Goal: Obtain resource: Obtain resource

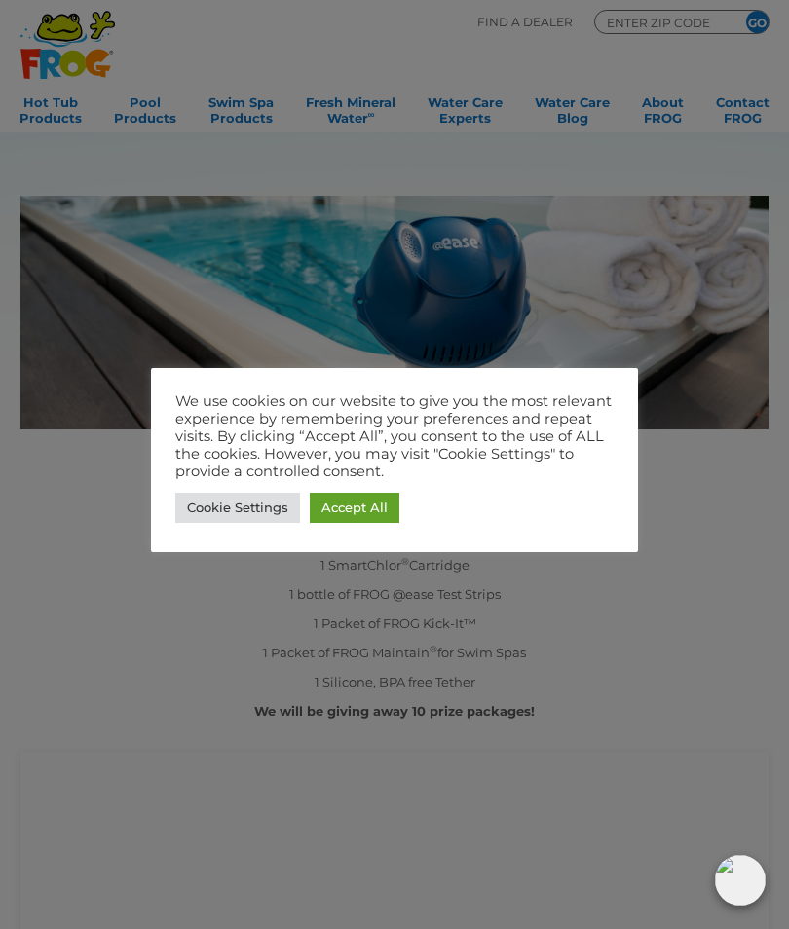
click at [237, 510] on link "Cookie Settings" at bounding box center [237, 508] width 125 height 30
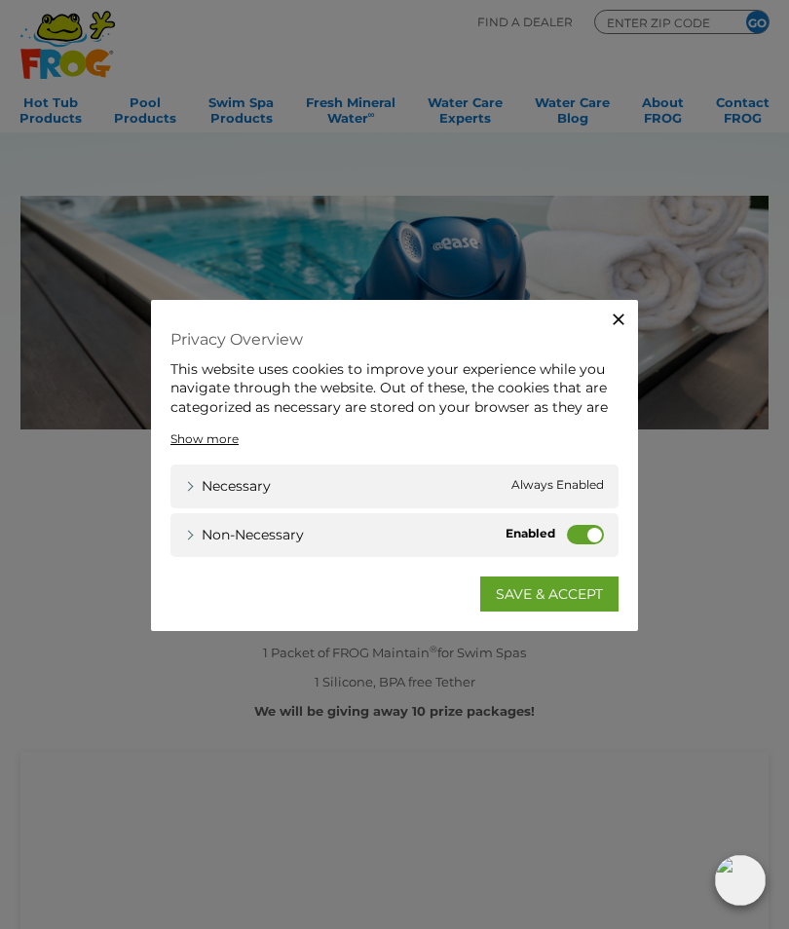
click at [586, 536] on label "Non-necessary" at bounding box center [585, 533] width 37 height 19
click at [0, 0] on input "Non-necessary" at bounding box center [0, 0] width 0 height 0
click at [568, 595] on link "SAVE & ACCEPT" at bounding box center [549, 593] width 138 height 35
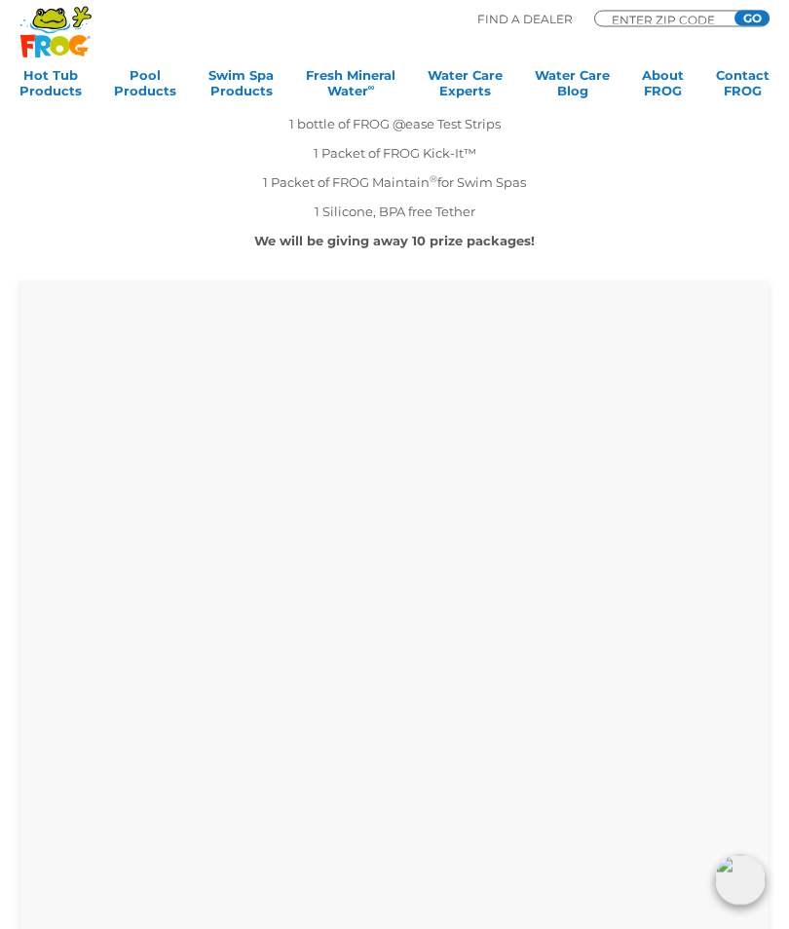
scroll to position [444, 0]
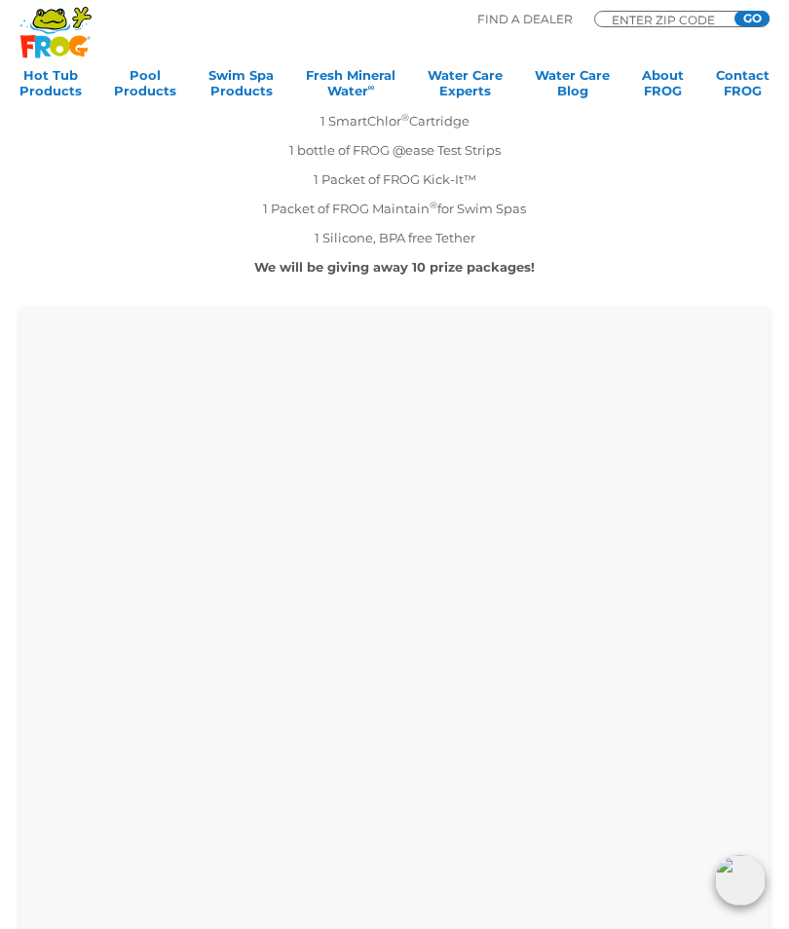
click at [134, 146] on p "1 bottle of FROG @ease Test Strips" at bounding box center [394, 149] width 748 height 19
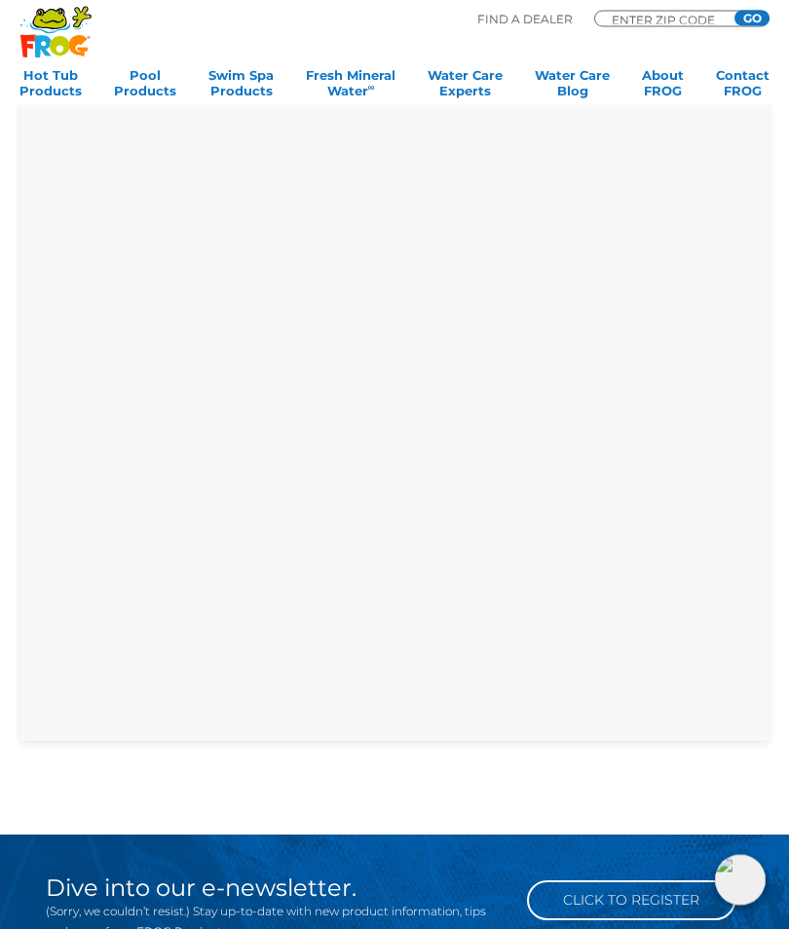
scroll to position [885, 0]
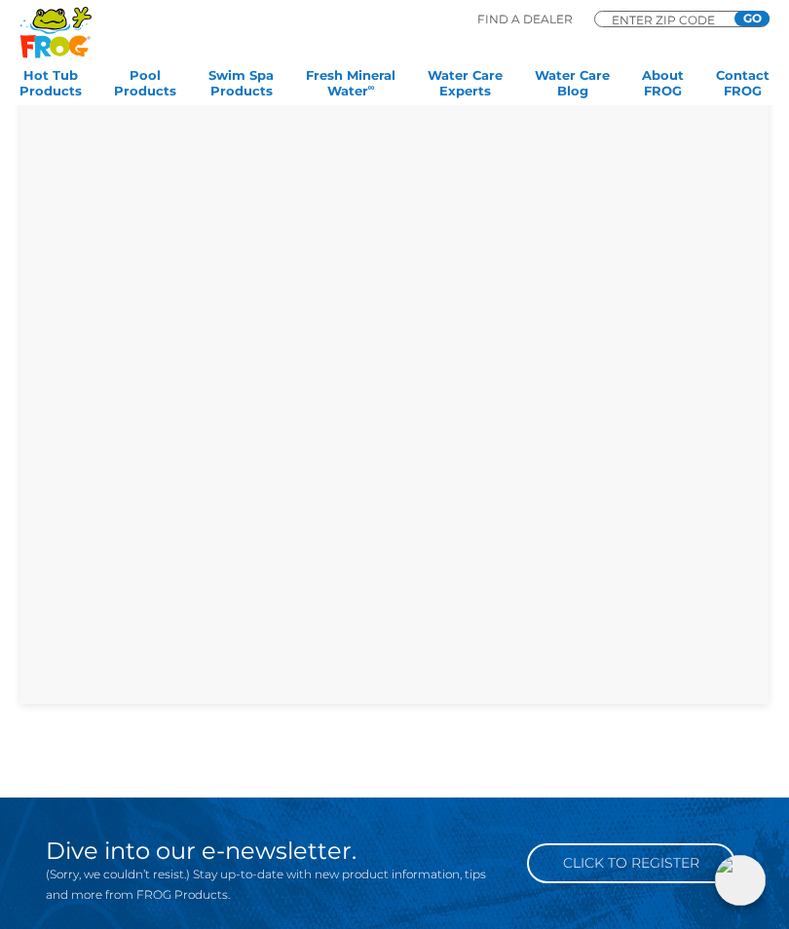
click at [244, 38] on div "MENU MENU Hot Tub Products All Hot Tub Products All Hot Tub Products FROG @ease…" at bounding box center [394, 72] width 750 height 68
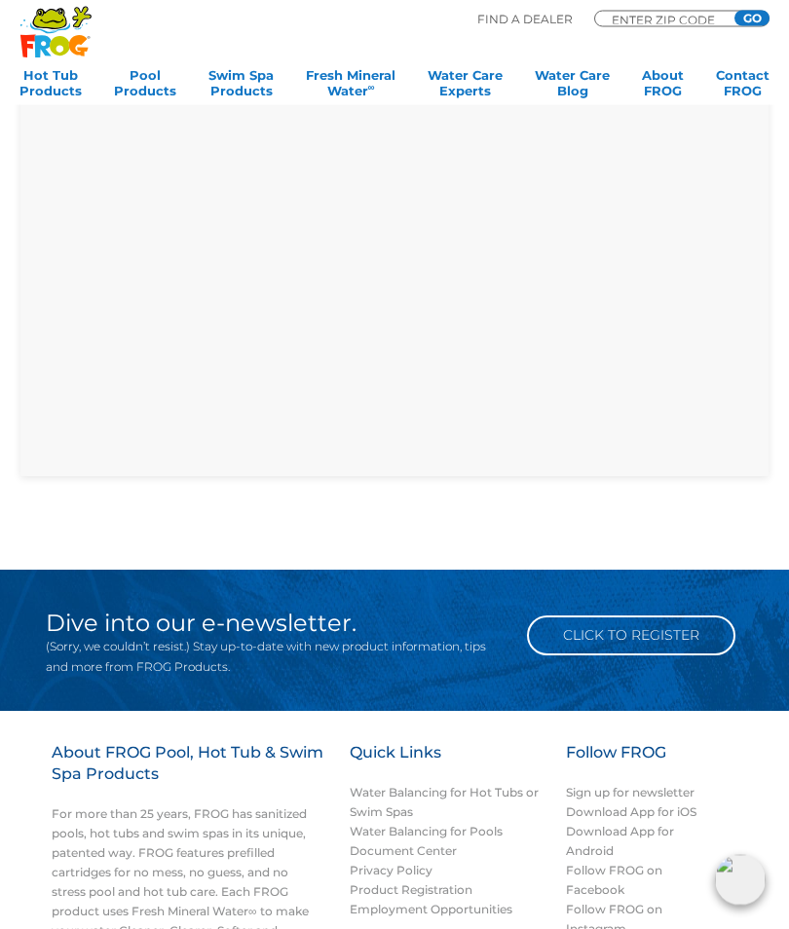
scroll to position [1113, 0]
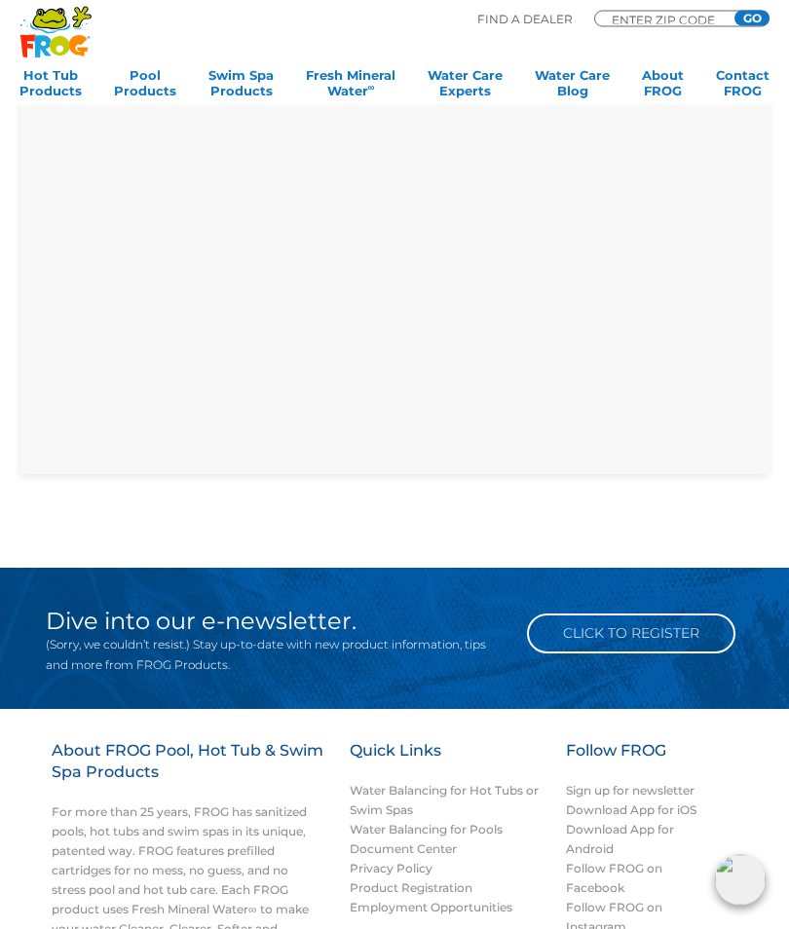
click at [185, 41] on div "MENU MENU Hot Tub Products All Hot Tub Products All Hot Tub Products FROG @ease…" at bounding box center [394, 72] width 750 height 68
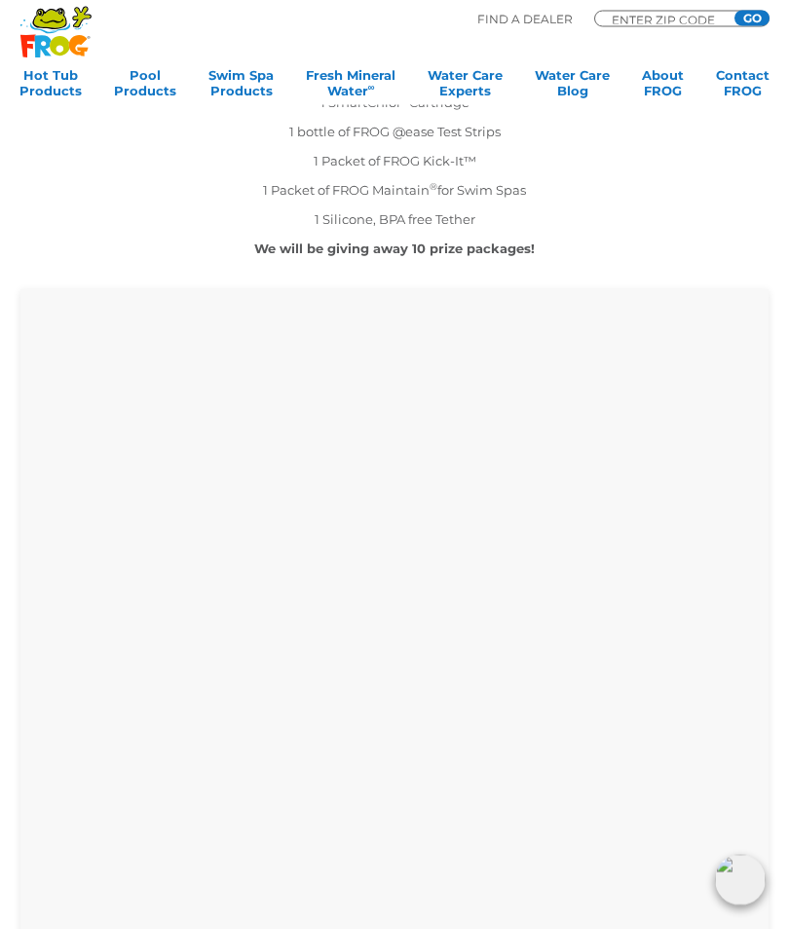
scroll to position [464, 0]
click at [109, 139] on td "National Swim Spa Day FROG ® @ease ® Giveaway Complete the form below for a cha…" at bounding box center [394, 127] width 748 height 260
click at [177, 192] on p "1 Packet of FROG Maintain ® for Swim Spas" at bounding box center [394, 188] width 748 height 19
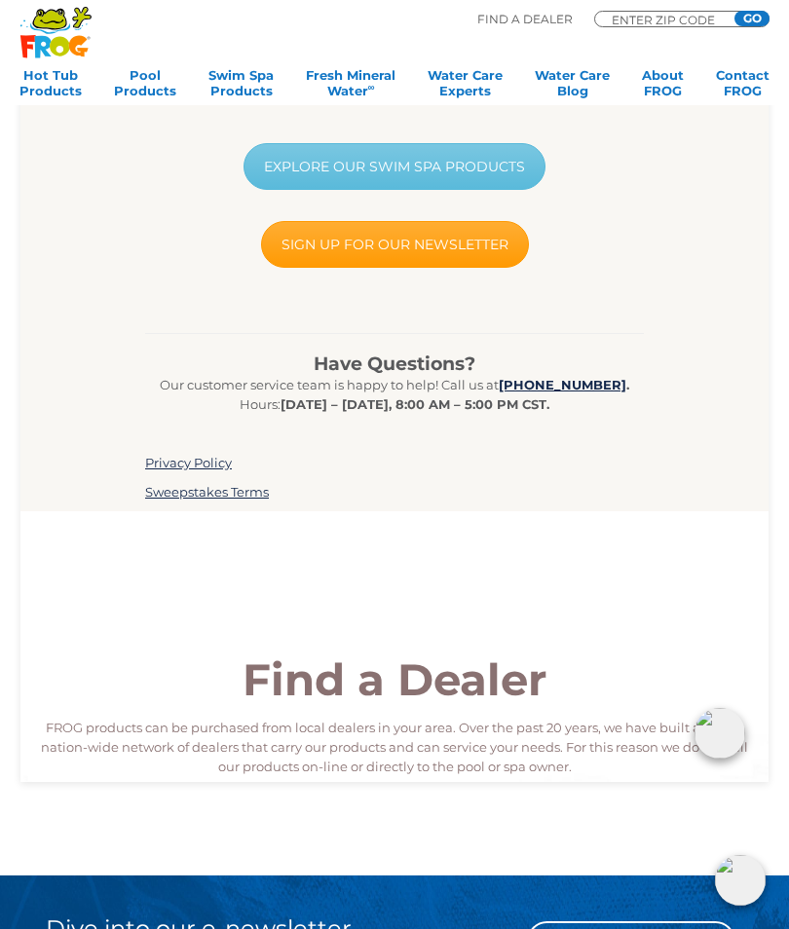
scroll to position [465, 0]
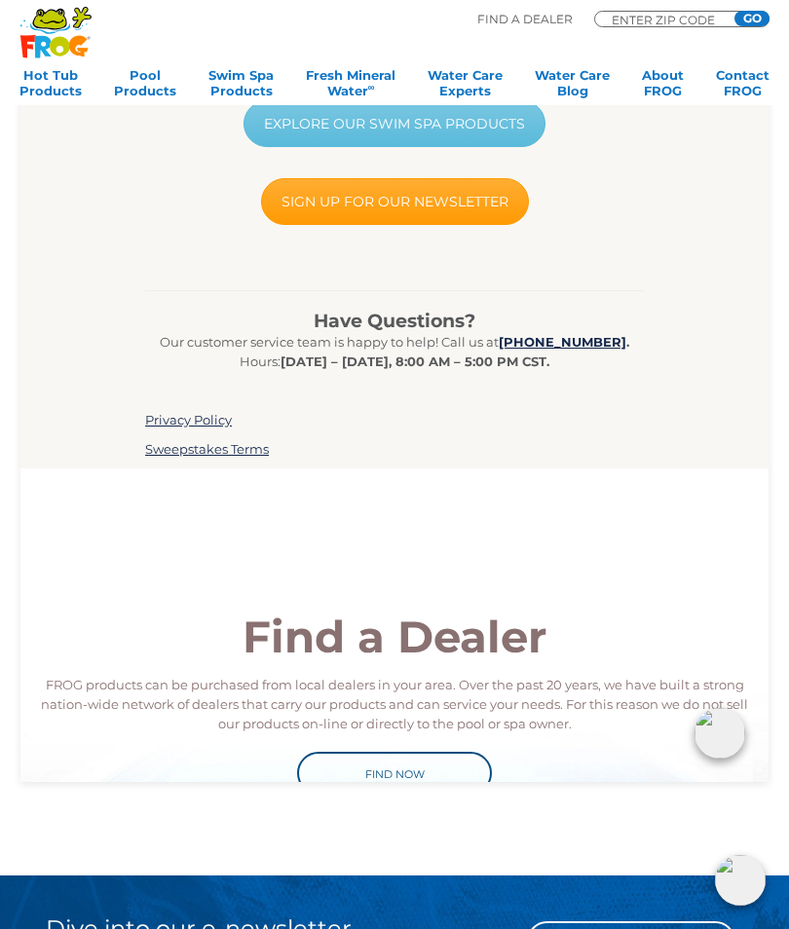
click at [194, 456] on link "Sweepstakes Terms" at bounding box center [207, 449] width 124 height 16
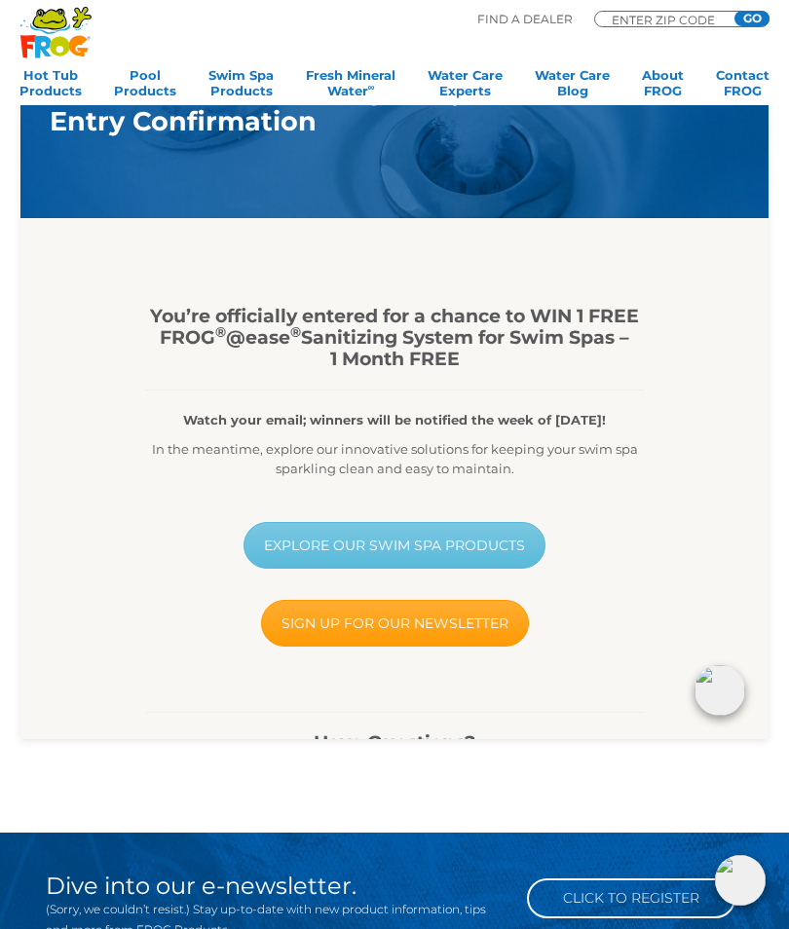
scroll to position [0, 0]
